Goal: Information Seeking & Learning: Find specific fact

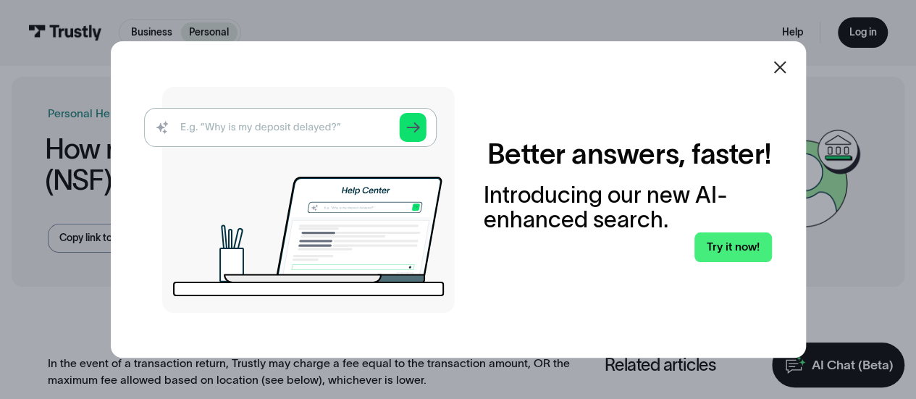
click at [785, 64] on icon at bounding box center [780, 67] width 17 height 17
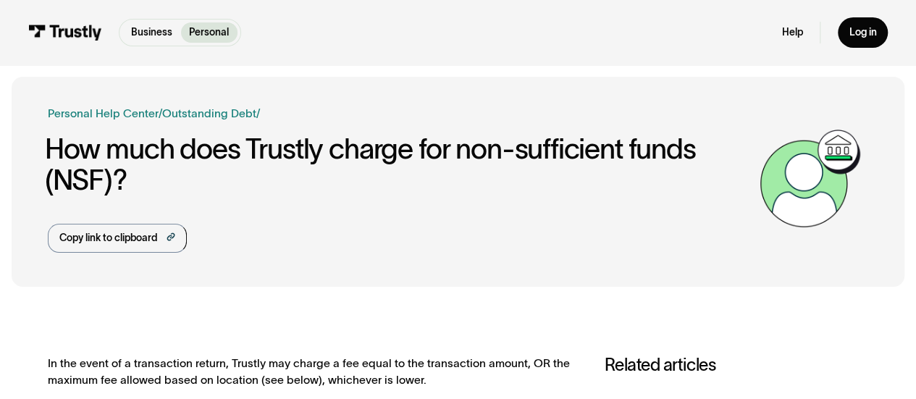
click at [285, 196] on div "Business Help Center Personal Help Center / Personal Business Outstanding Debt …" at bounding box center [401, 179] width 706 height 148
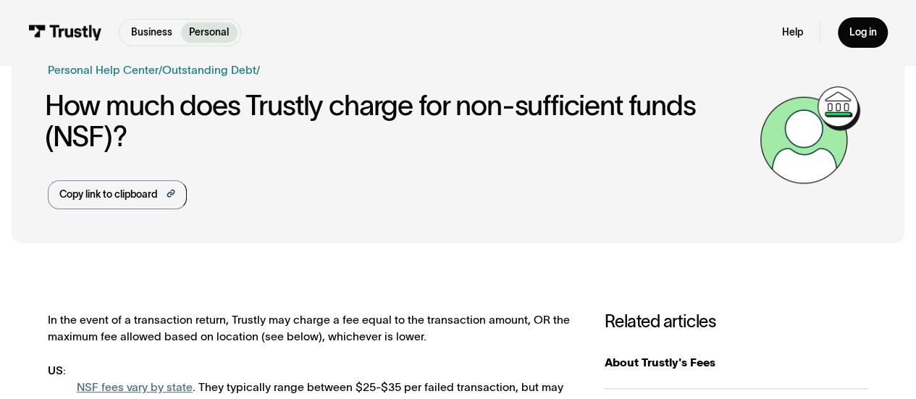
scroll to position [72, 0]
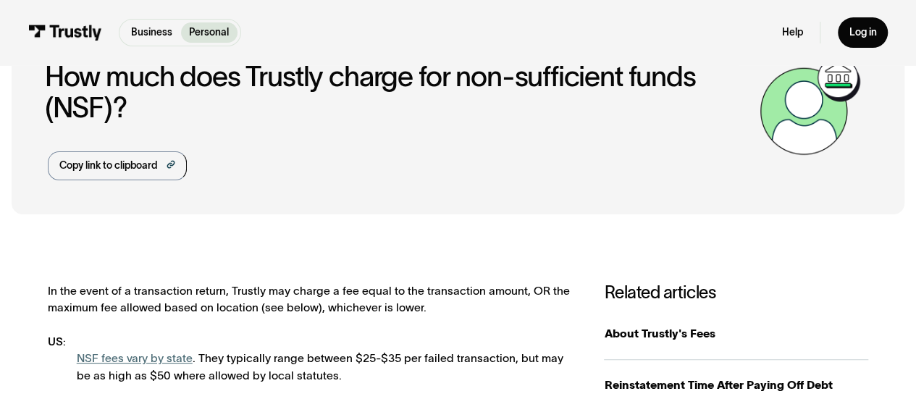
click at [357, 200] on div "Business Help Center Personal Help Center / Personal Business Outstanding Debt …" at bounding box center [459, 109] width 822 height 210
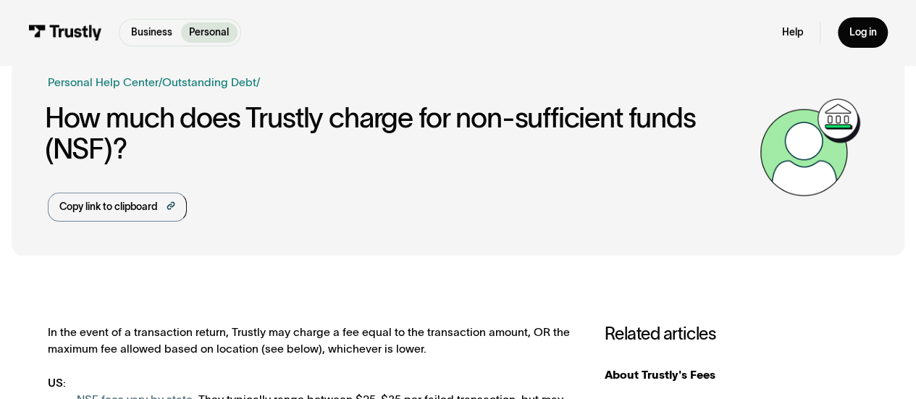
scroll to position [0, 0]
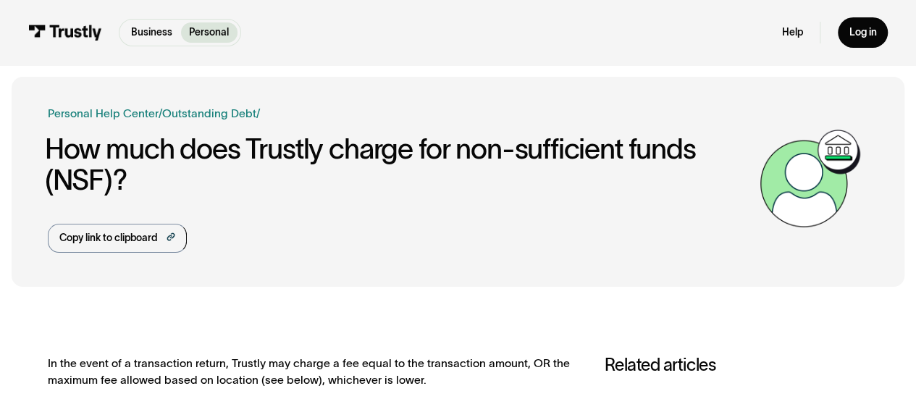
click at [459, 193] on h1 "How much does Trustly charge for non-sufficient funds (NSF)?" at bounding box center [399, 164] width 709 height 62
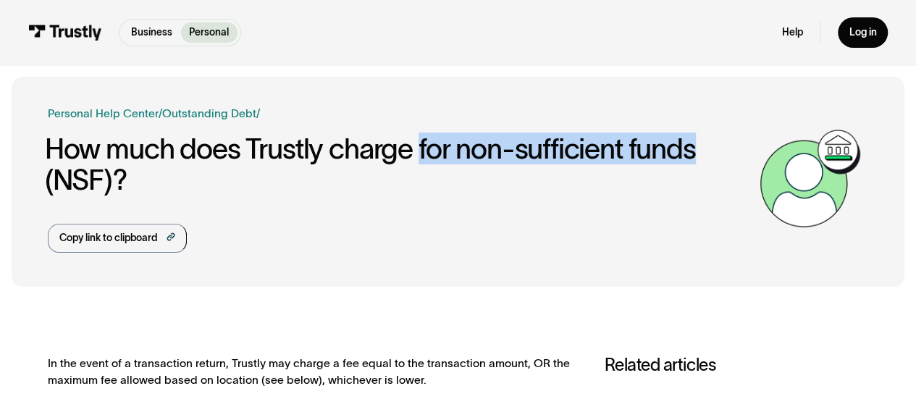
drag, startPoint x: 420, startPoint y: 147, endPoint x: 693, endPoint y: 164, distance: 272.9
click at [693, 164] on h1 "How much does Trustly charge for non-sufficient funds (NSF)?" at bounding box center [399, 164] width 709 height 62
copy h1 "for non-sufficient funds"
drag, startPoint x: 368, startPoint y: 212, endPoint x: 501, endPoint y: 180, distance: 136.4
click at [368, 212] on div "Business Help Center Personal Help Center / Personal Business Outstanding Debt …" at bounding box center [401, 179] width 706 height 148
